Goal: Find specific page/section: Find specific page/section

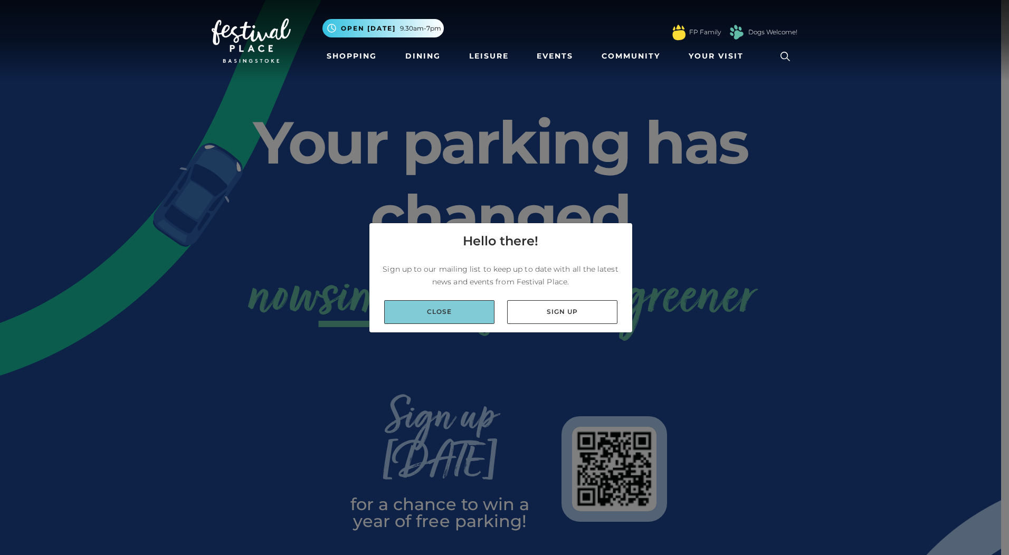
click at [450, 308] on link "Close" at bounding box center [439, 312] width 110 height 24
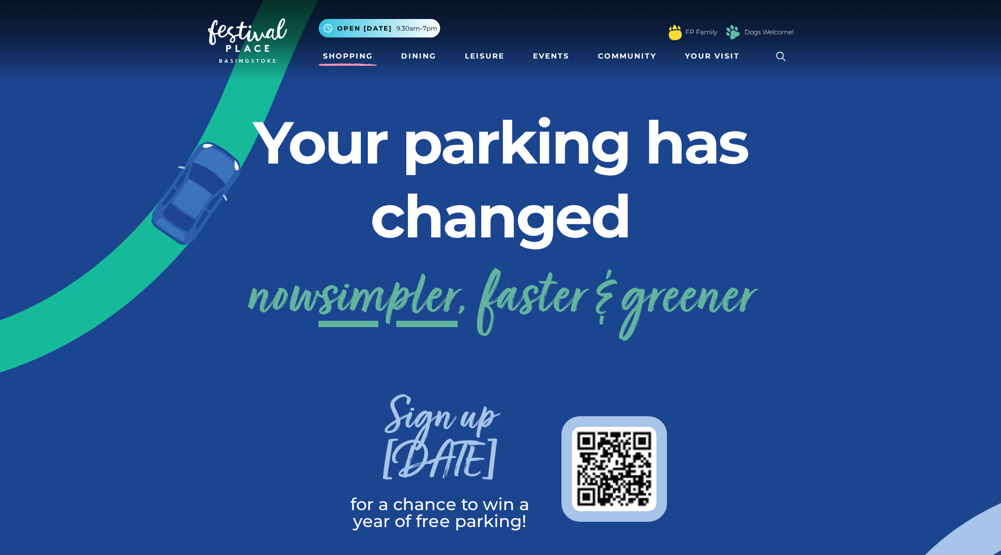
click at [353, 59] on link "Shopping" at bounding box center [348, 56] width 59 height 20
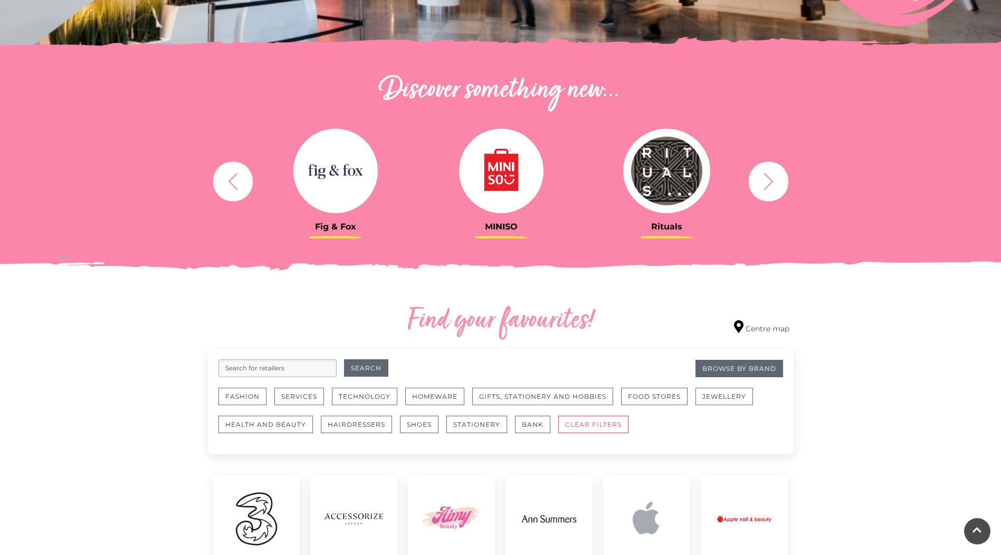
scroll to position [475, 0]
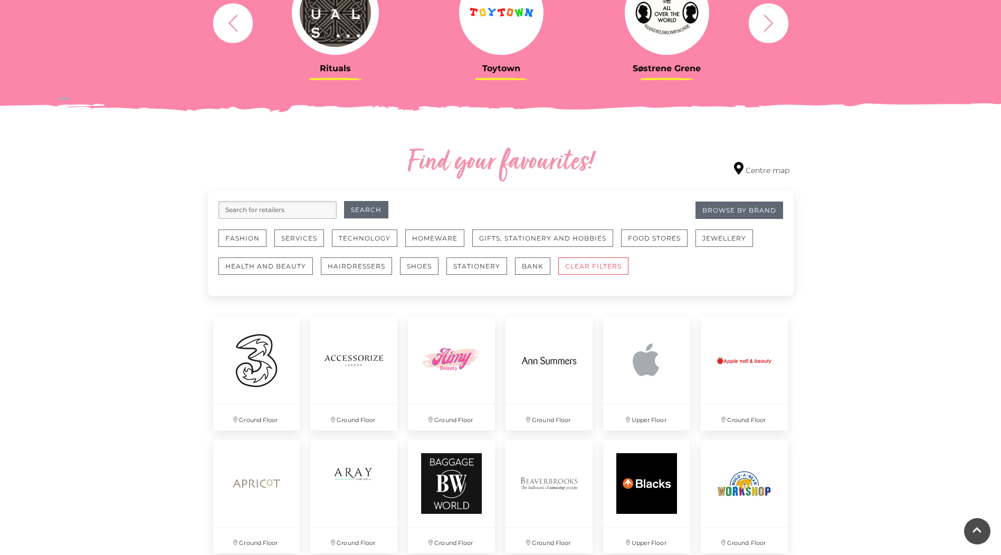
click at [250, 213] on input "search" at bounding box center [277, 210] width 118 height 18
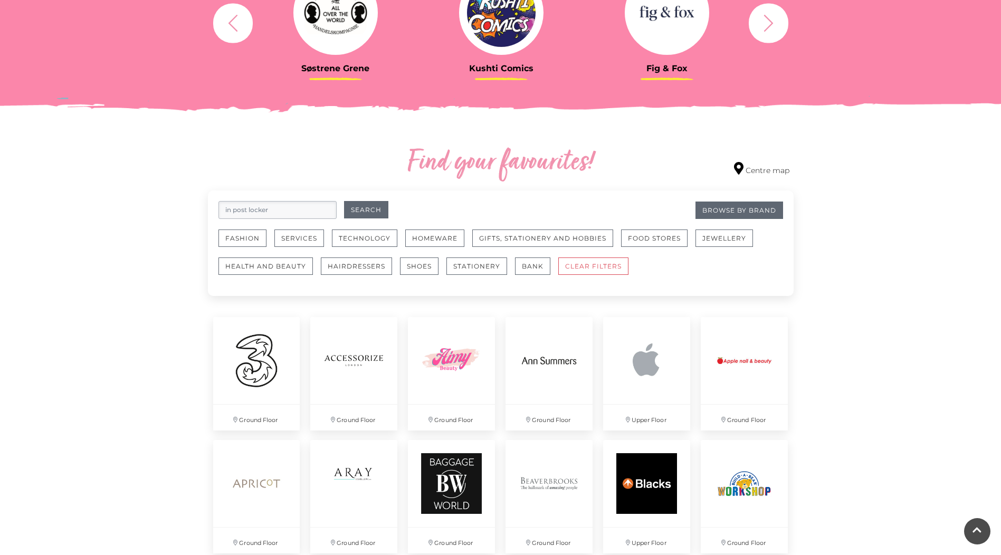
type input "in post locker"
click at [344, 201] on button "Search" at bounding box center [366, 209] width 44 height 17
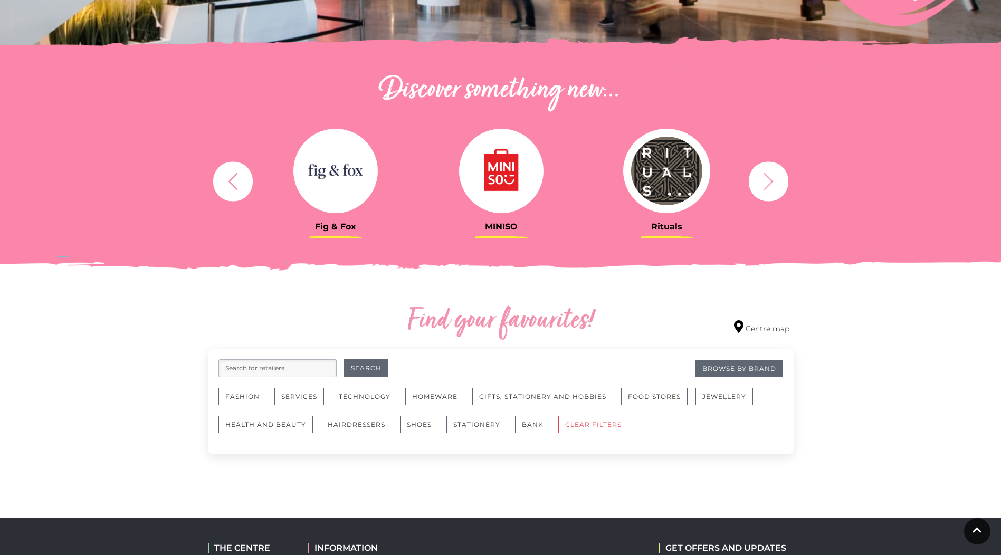
scroll to position [518, 0]
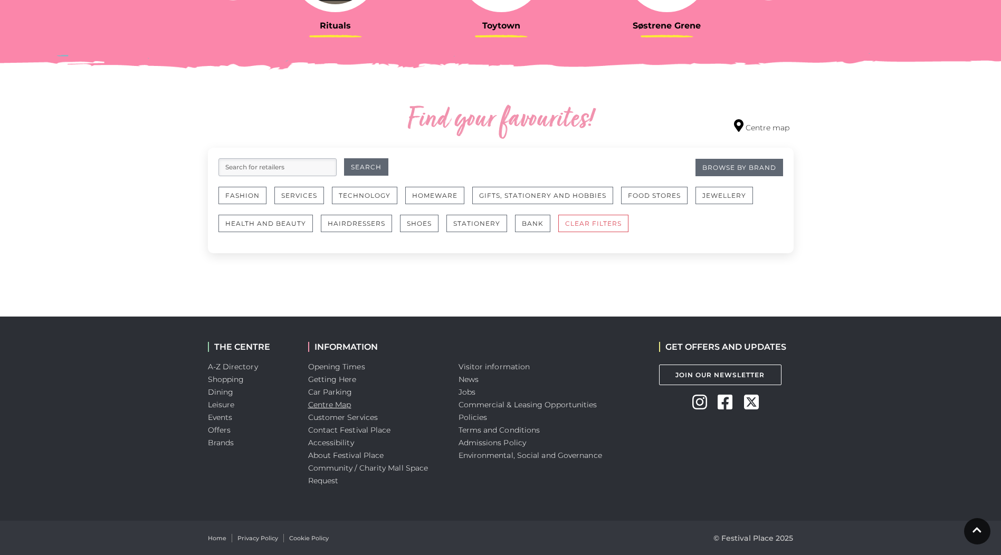
click at [324, 403] on link "Centre Map" at bounding box center [329, 404] width 43 height 9
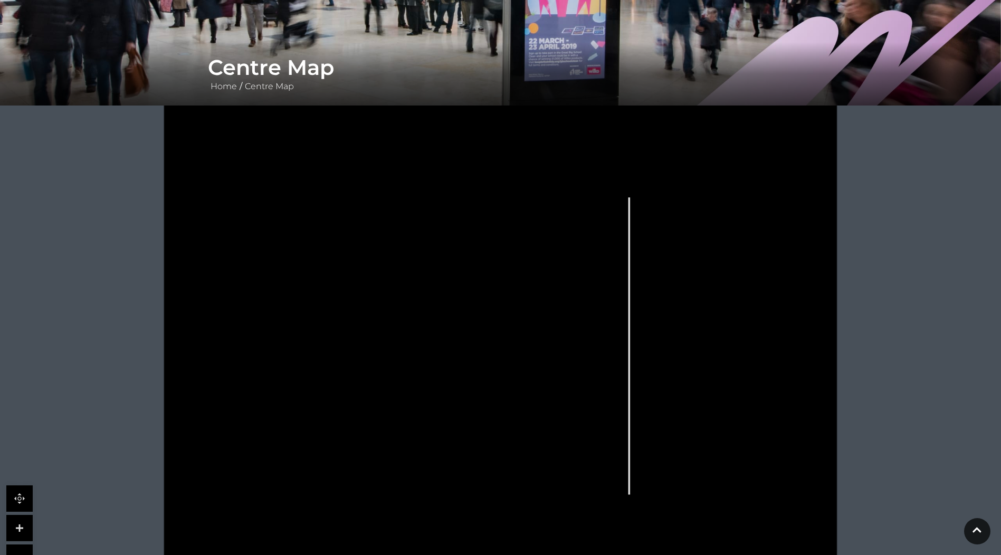
scroll to position [211, 0]
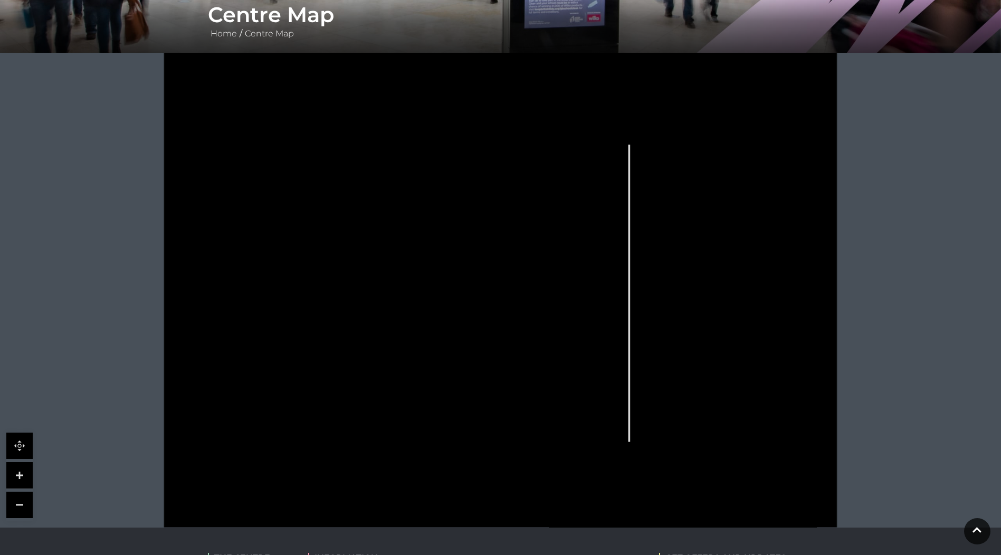
click at [751, 291] on icon at bounding box center [730, 298] width 108 height 206
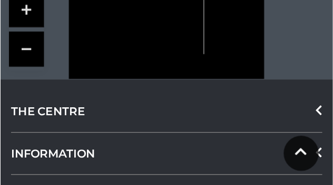
scroll to position [269, 0]
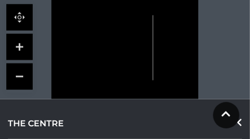
click at [173, 48] on rect at bounding box center [174, 47] width 6 height 2
click at [22, 46] on link at bounding box center [19, 47] width 26 height 26
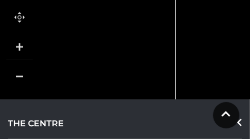
click at [21, 46] on link at bounding box center [19, 47] width 26 height 26
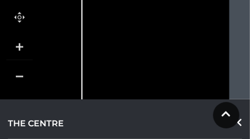
drag, startPoint x: 175, startPoint y: 65, endPoint x: 40, endPoint y: 65, distance: 134.5
drag, startPoint x: 176, startPoint y: 32, endPoint x: 176, endPoint y: 3, distance: 29.5
click at [176, 3] on rect at bounding box center [183, 18] width 19 height 39
drag, startPoint x: 162, startPoint y: 47, endPoint x: 162, endPoint y: 25, distance: 22.2
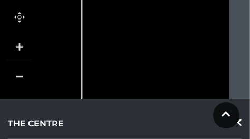
click at [162, 25] on icon at bounding box center [154, 1] width 76 height 146
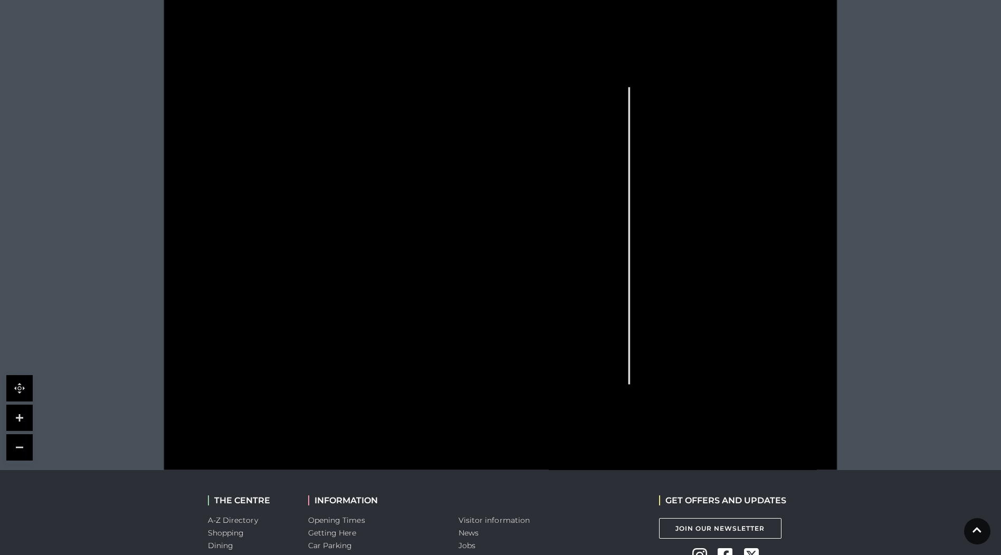
scroll to position [374, 0]
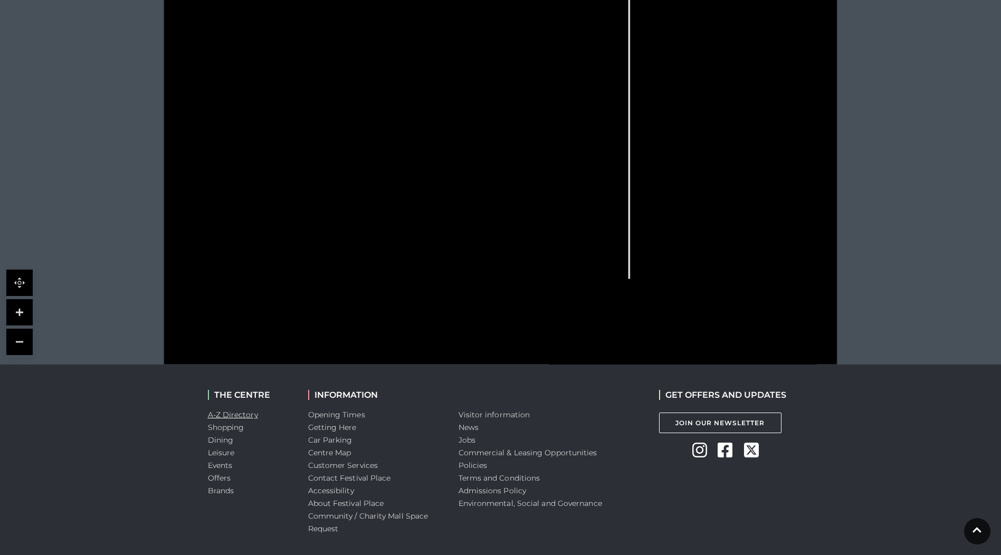
click at [246, 413] on link "A-Z Directory" at bounding box center [233, 414] width 50 height 9
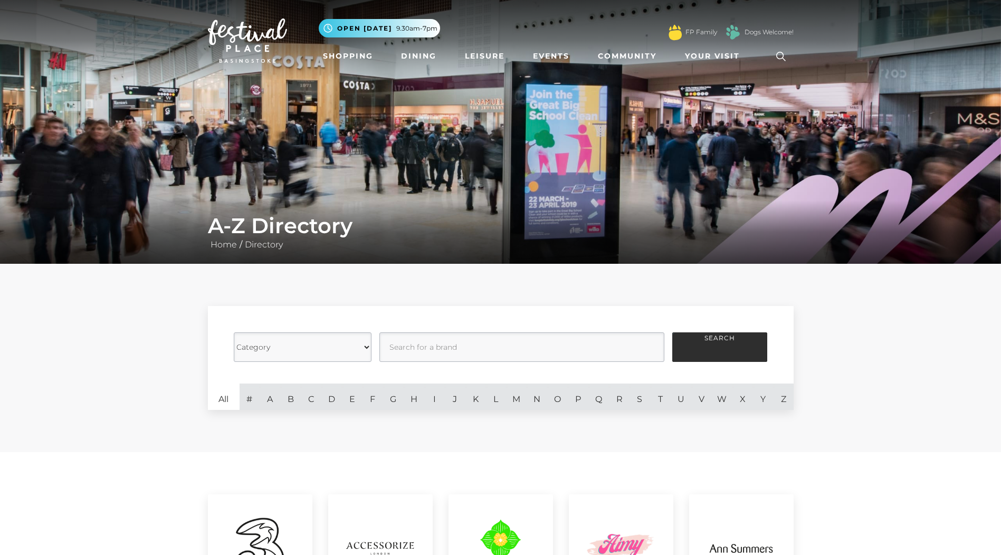
click at [302, 347] on select "Category Cafes Restaurants Fashion Services Technology Homeware Gifts, Statione…" at bounding box center [303, 347] width 138 height 30
select select "20857"
click at [234, 332] on select "Category Cafes Restaurants Fashion Services Technology Homeware Gifts, Statione…" at bounding box center [303, 347] width 138 height 30
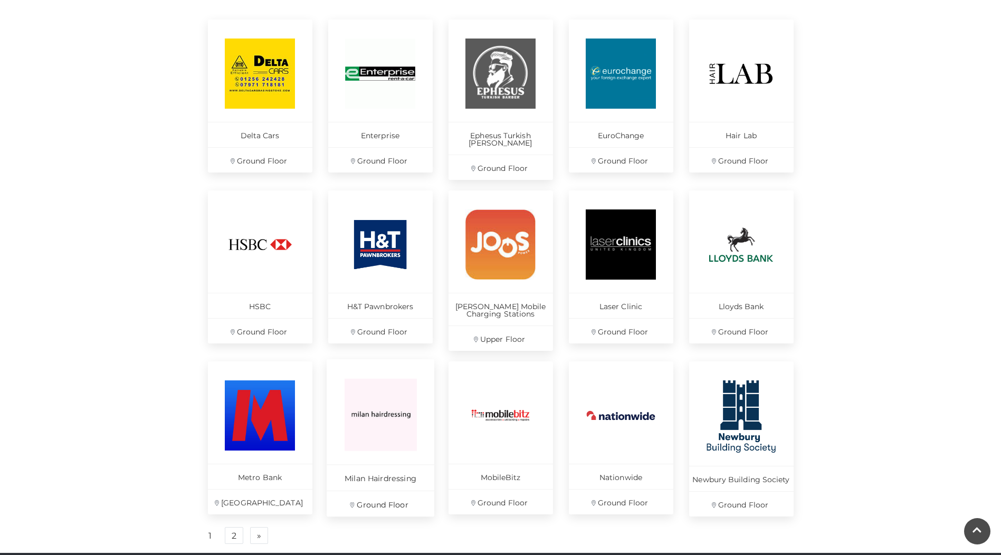
scroll to position [528, 0]
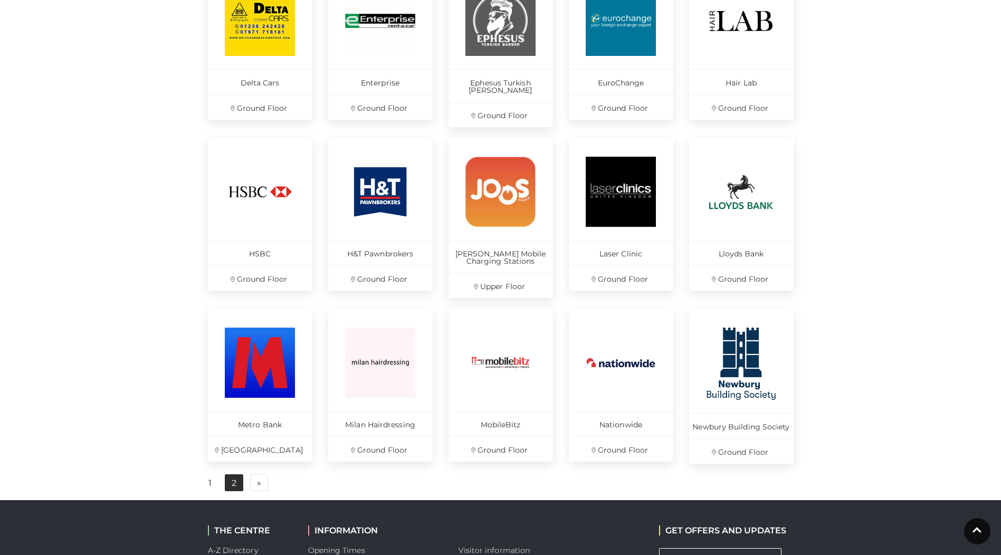
click at [238, 474] on link "2" at bounding box center [234, 482] width 18 height 17
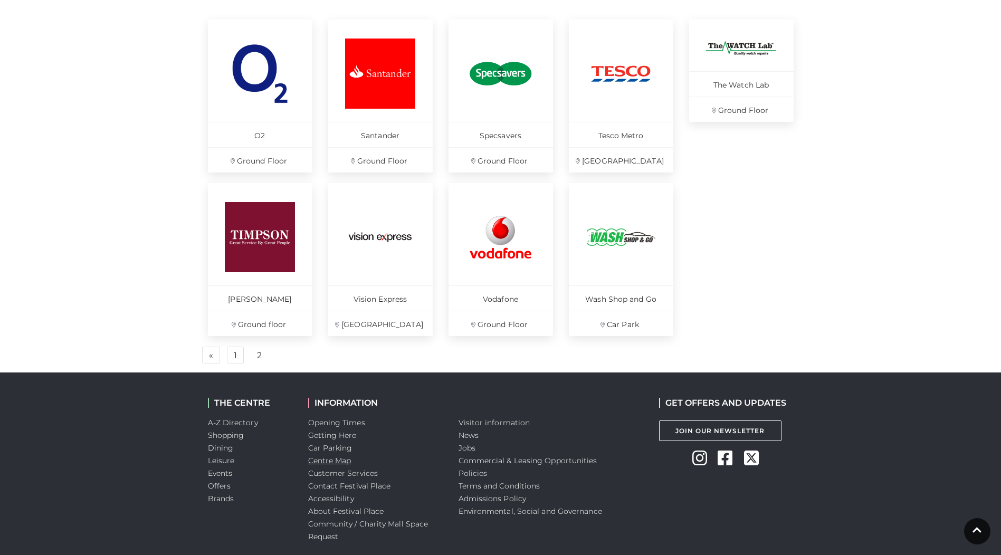
scroll to position [369, 0]
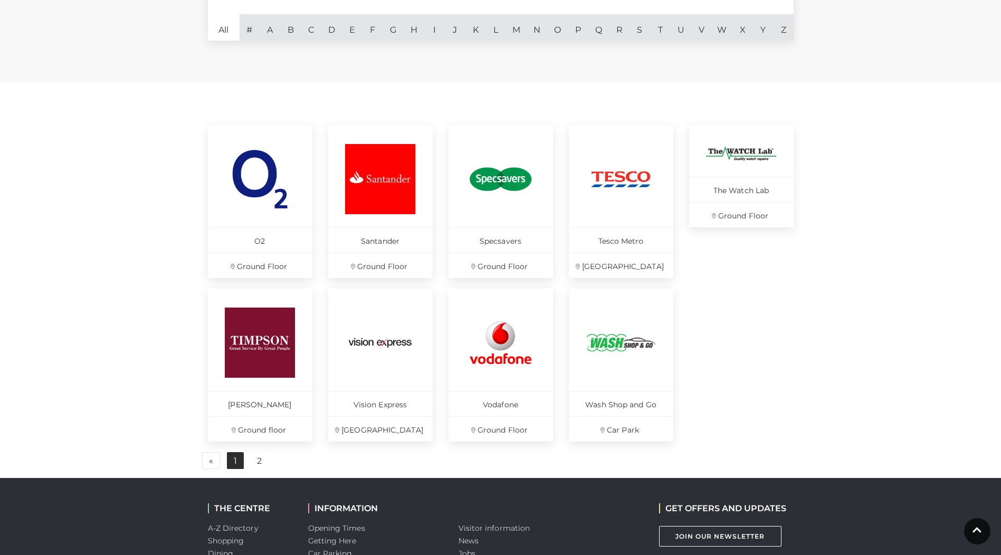
click at [235, 460] on link "1" at bounding box center [235, 460] width 17 height 17
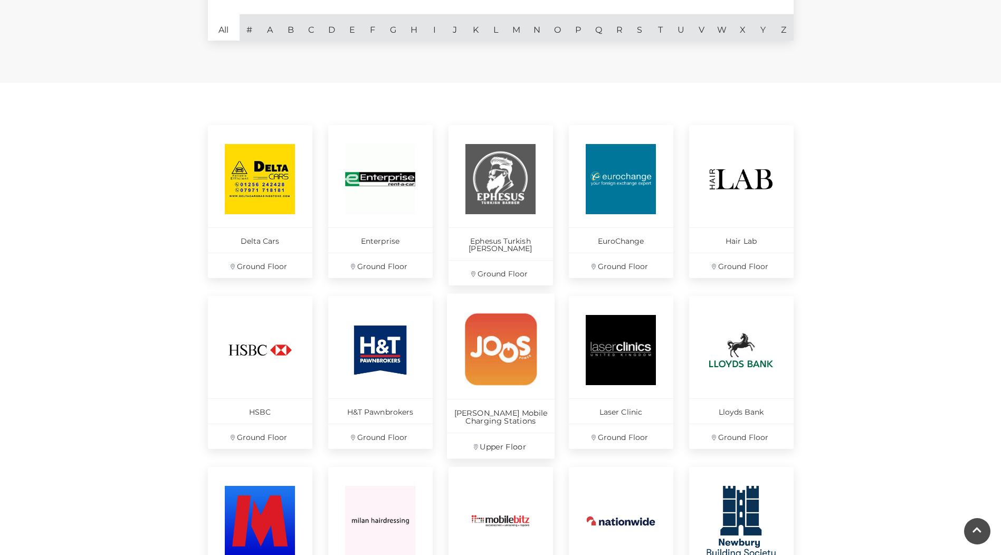
click at [489, 441] on p "Upper Floor" at bounding box center [501, 446] width 108 height 26
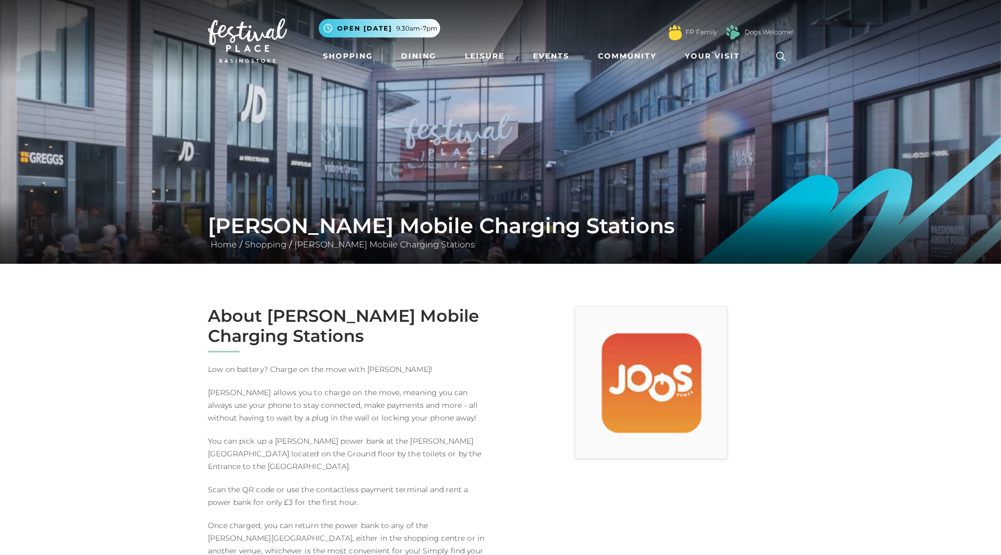
click at [778, 55] on icon at bounding box center [781, 57] width 16 height 16
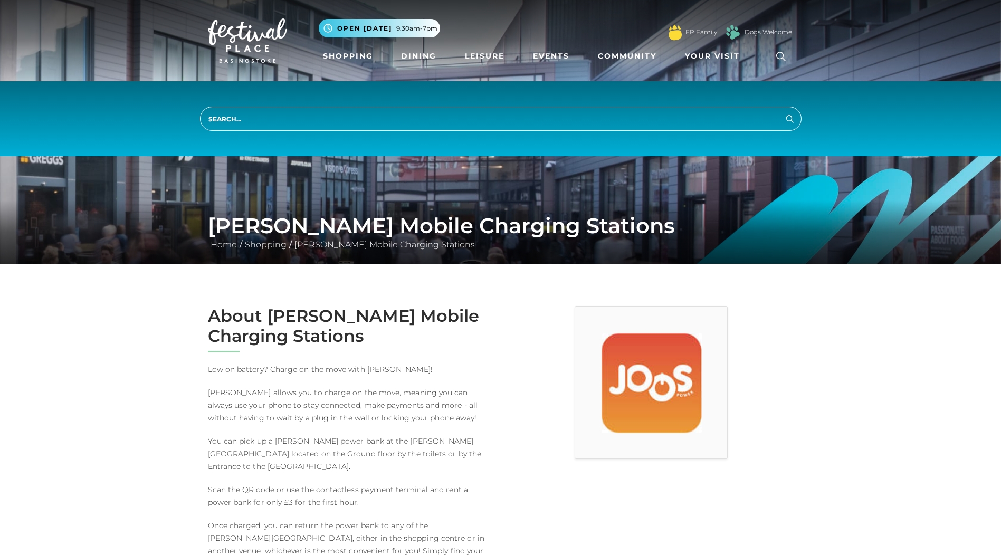
click at [394, 110] on input "search" at bounding box center [500, 119] width 601 height 24
type input "locker"
click at [783, 112] on button "Search" at bounding box center [789, 118] width 13 height 13
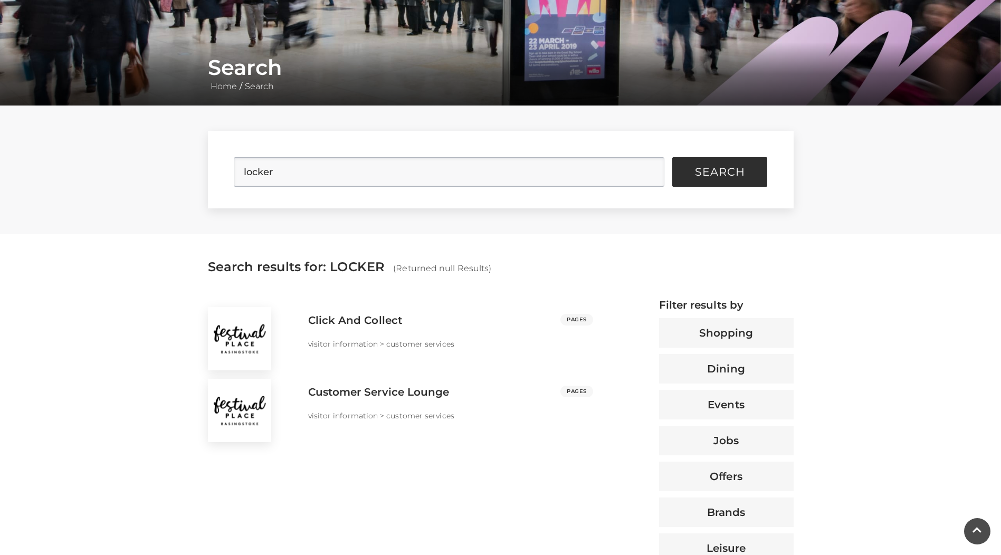
scroll to position [211, 0]
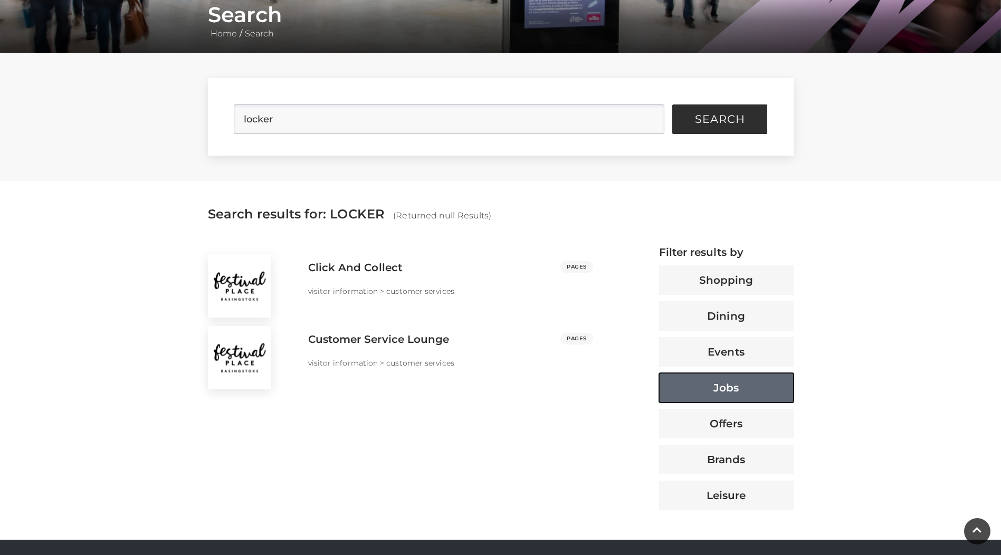
click at [741, 389] on button "Jobs" at bounding box center [726, 388] width 135 height 30
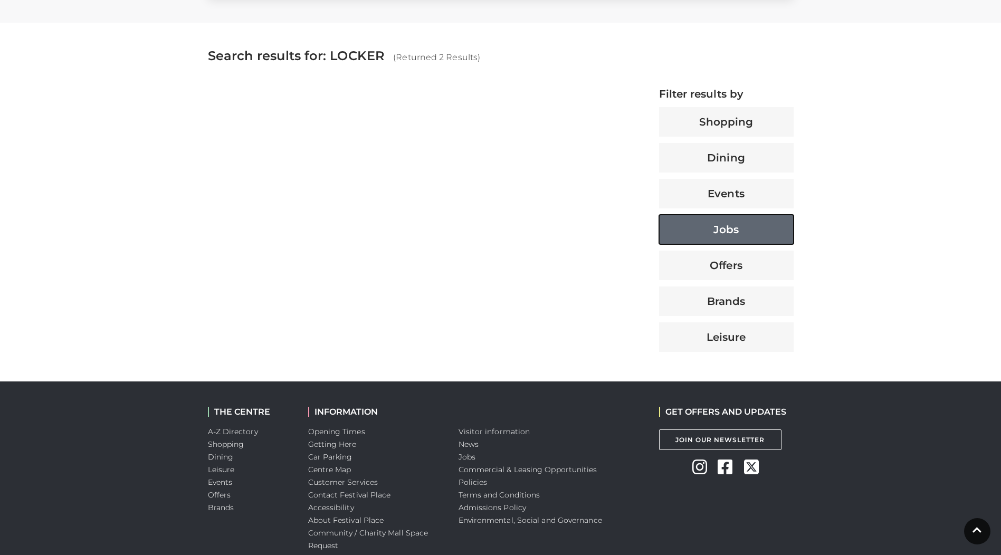
scroll to position [434, 0]
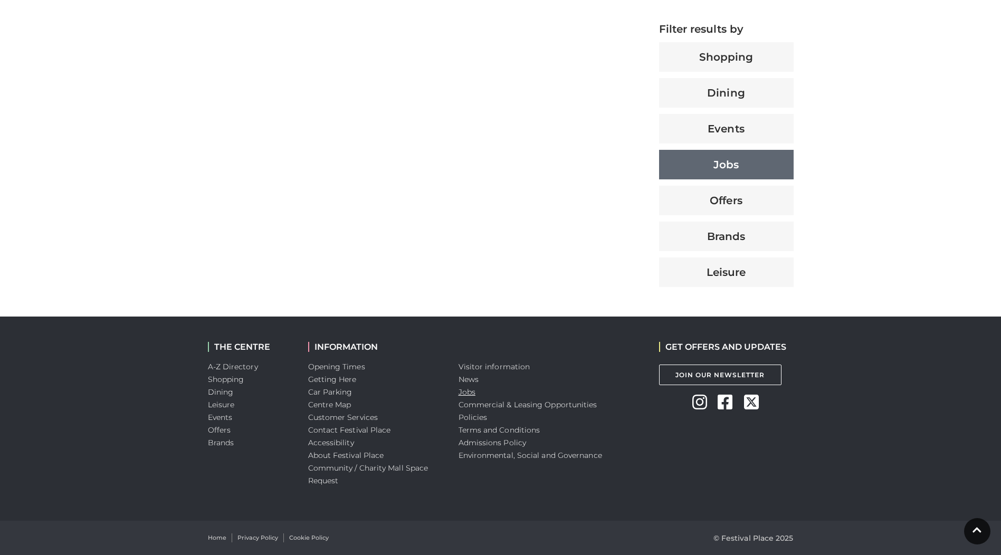
click at [464, 391] on link "Jobs" at bounding box center [466, 391] width 17 height 9
